Goal: Information Seeking & Learning: Check status

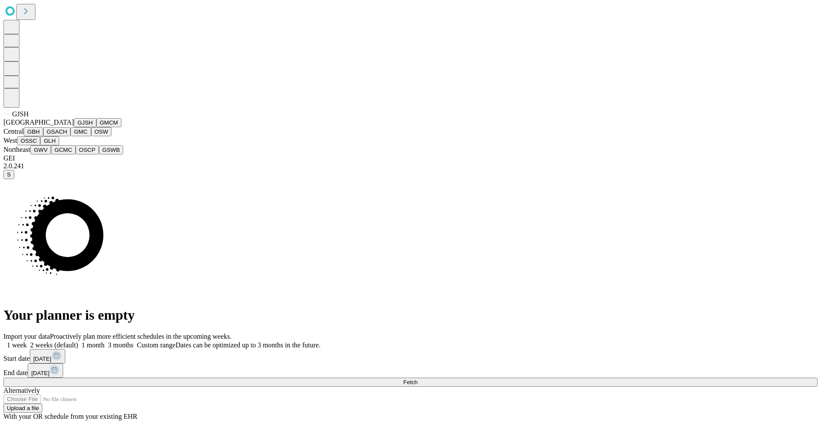
click at [15, 118] on span "GJSH" at bounding box center [20, 113] width 16 height 7
click at [70, 136] on button "GMC" at bounding box center [80, 131] width 20 height 9
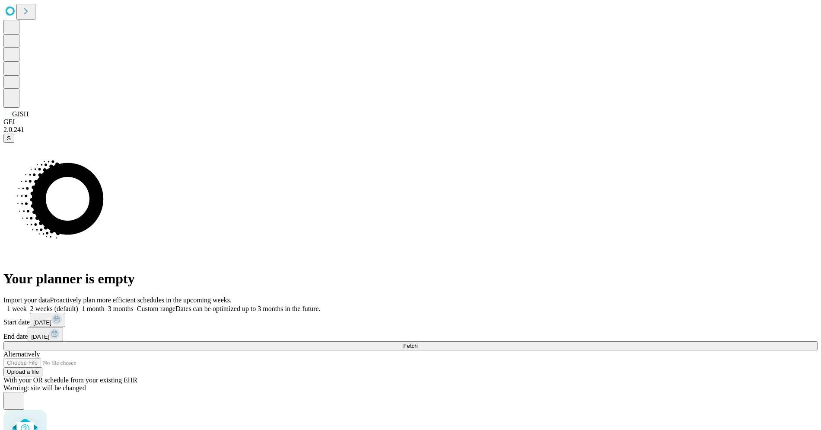
click at [134, 305] on span "3 months" at bounding box center [121, 308] width 26 height 7
click at [629, 341] on button "Fetch" at bounding box center [410, 345] width 814 height 9
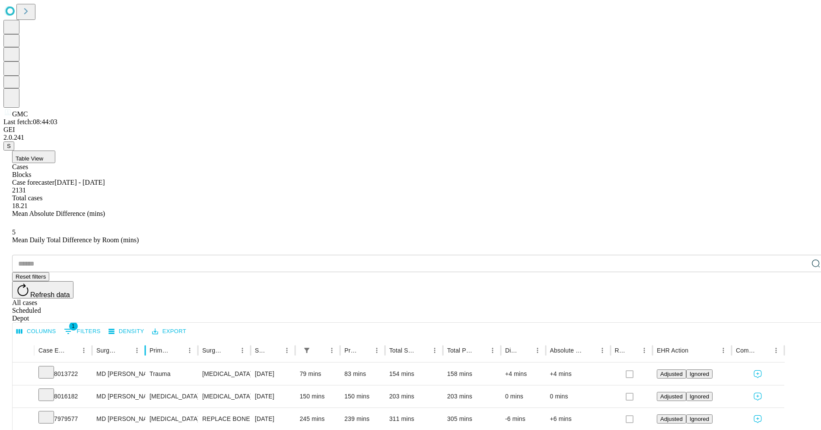
drag, startPoint x: 172, startPoint y: 173, endPoint x: 195, endPoint y: 174, distance: 23.4
click at [147, 338] on div at bounding box center [145, 350] width 4 height 24
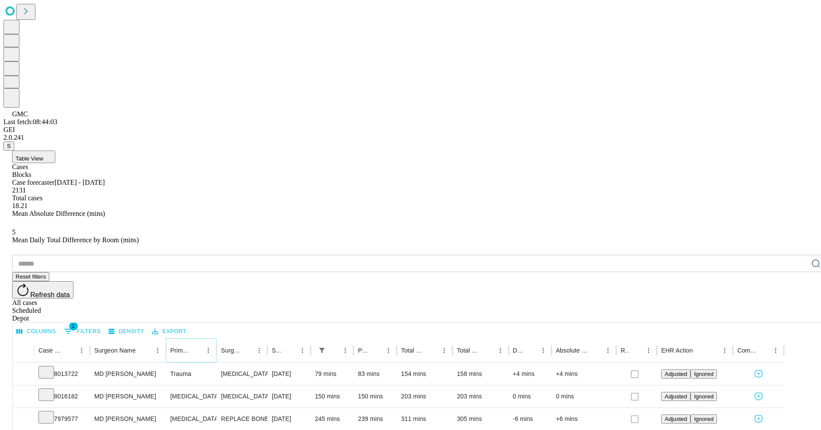
click at [212, 346] on icon "Menu" at bounding box center [208, 350] width 8 height 8
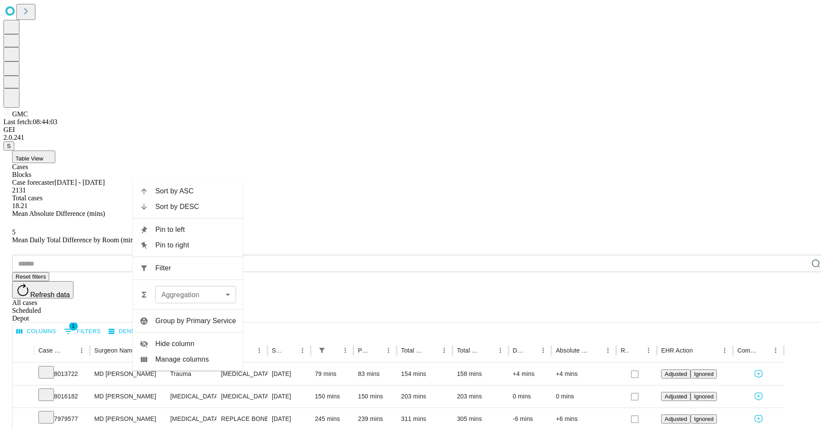
click at [175, 268] on span "Filter" at bounding box center [195, 268] width 81 height 10
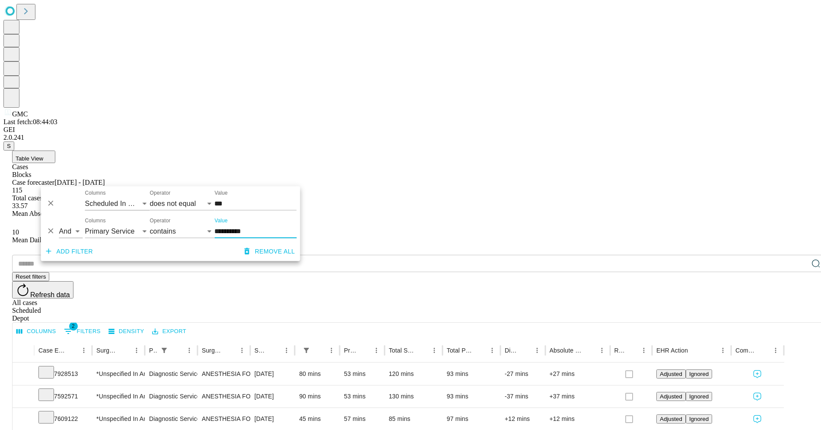
type input "**********"
click at [332, 255] on div "​ Reset filters Refresh data All cases Scheduled Depot" at bounding box center [419, 288] width 814 height 67
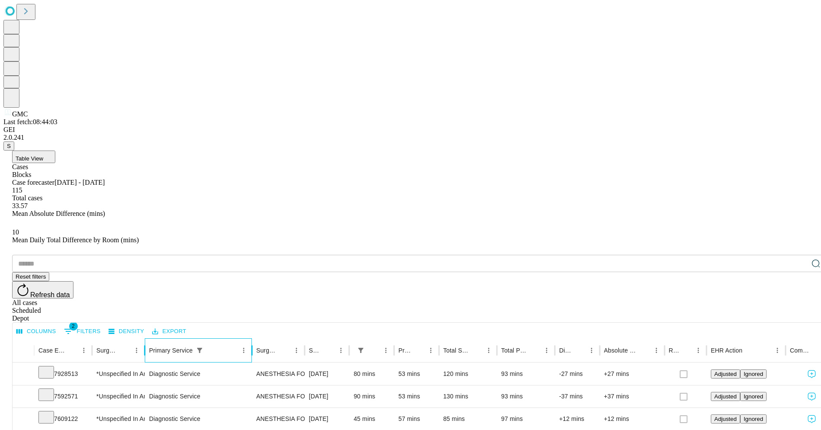
drag, startPoint x: 225, startPoint y: 174, endPoint x: 279, endPoint y: 175, distance: 54.5
click at [254, 338] on div at bounding box center [252, 350] width 4 height 24
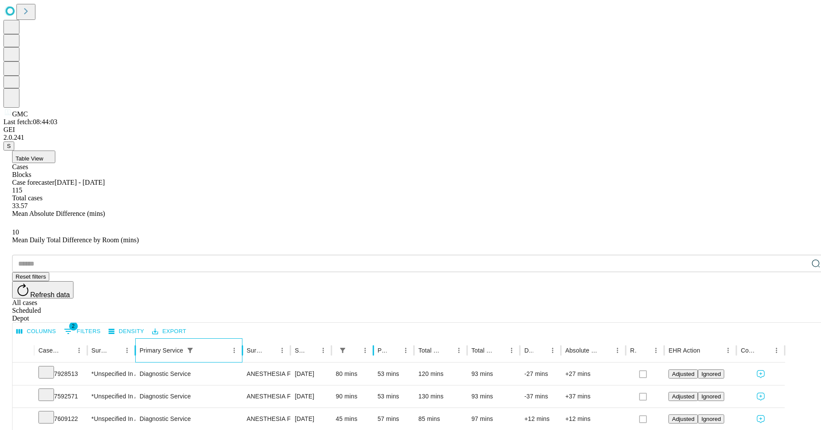
drag, startPoint x: 402, startPoint y: 175, endPoint x: 427, endPoint y: 175, distance: 25.1
click at [376, 338] on div at bounding box center [373, 350] width 4 height 24
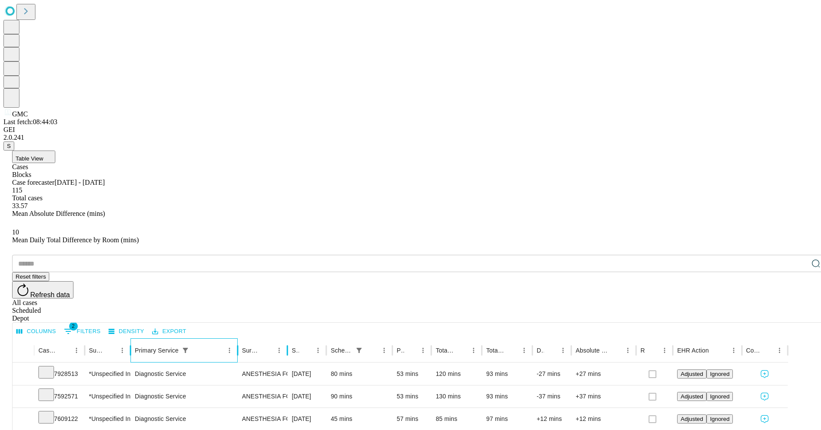
drag, startPoint x: 311, startPoint y: 175, endPoint x: 360, endPoint y: 178, distance: 48.9
click at [290, 338] on div at bounding box center [287, 350] width 4 height 24
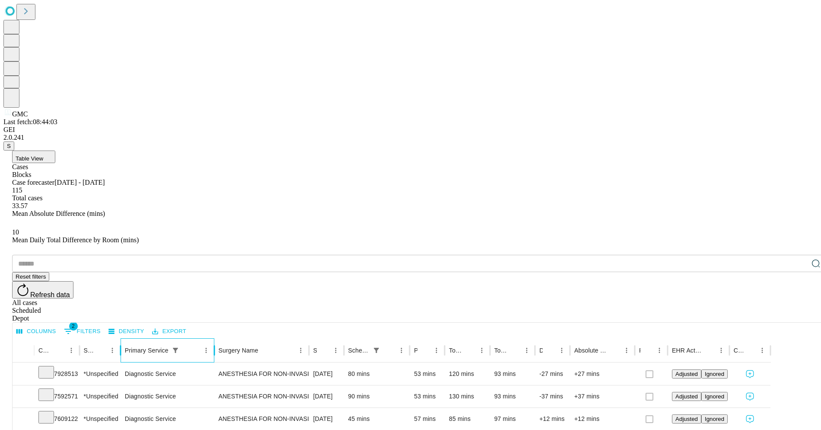
drag, startPoint x: 255, startPoint y: 173, endPoint x: 239, endPoint y: 173, distance: 16.4
click at [217, 338] on div at bounding box center [214, 350] width 4 height 24
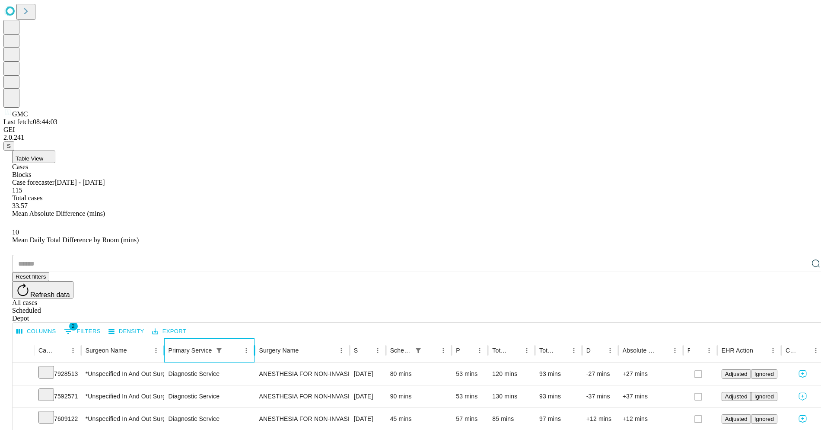
drag, startPoint x: 150, startPoint y: 170, endPoint x: 204, endPoint y: 171, distance: 53.6
click at [166, 338] on div at bounding box center [164, 350] width 4 height 24
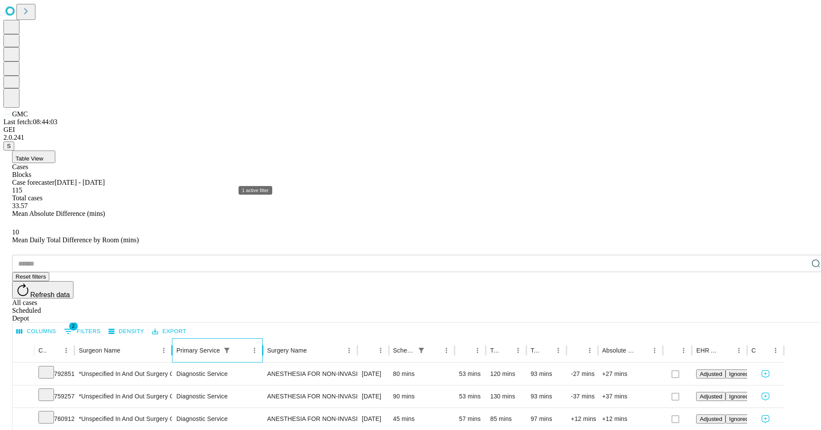
drag, startPoint x: 204, startPoint y: 171, endPoint x: 275, endPoint y: 175, distance: 71.0
click at [263, 338] on div "Primary Service" at bounding box center [217, 350] width 91 height 24
